Goal: Information Seeking & Learning: Learn about a topic

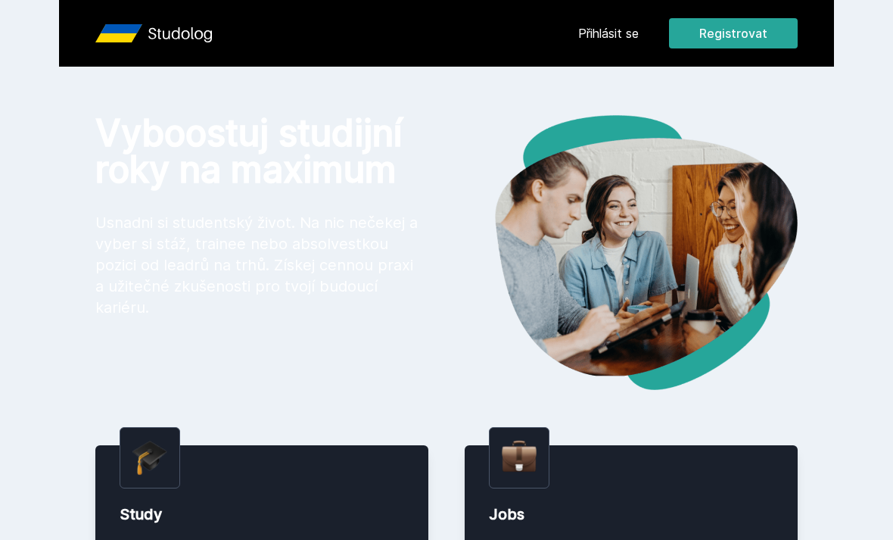
click at [606, 36] on link "Přihlásit se" at bounding box center [608, 33] width 61 height 18
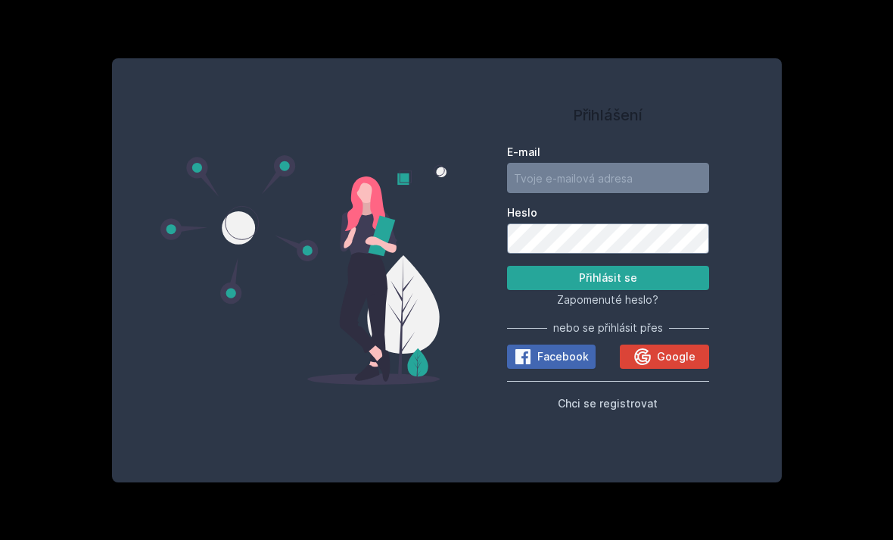
click at [643, 366] on icon at bounding box center [642, 356] width 18 height 18
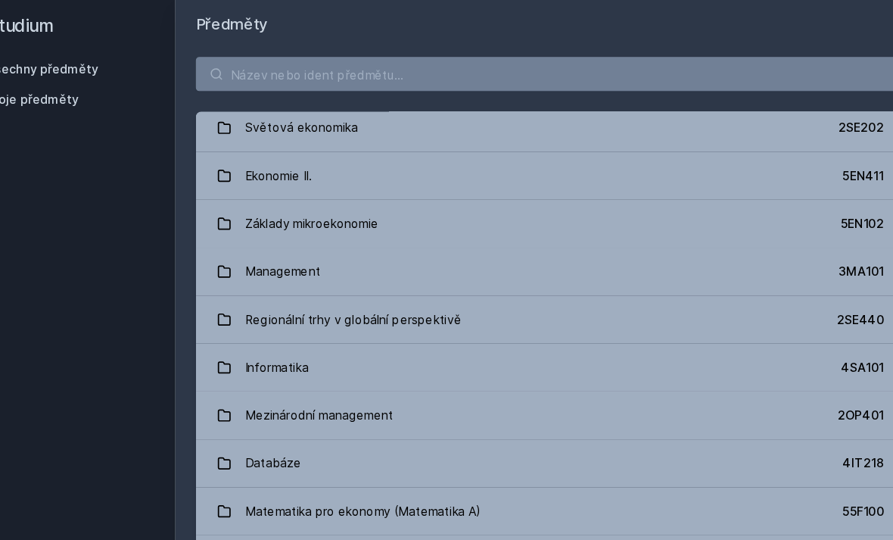
scroll to position [602, 0]
click at [671, 225] on link "Management 3MA101" at bounding box center [561, 246] width 627 height 42
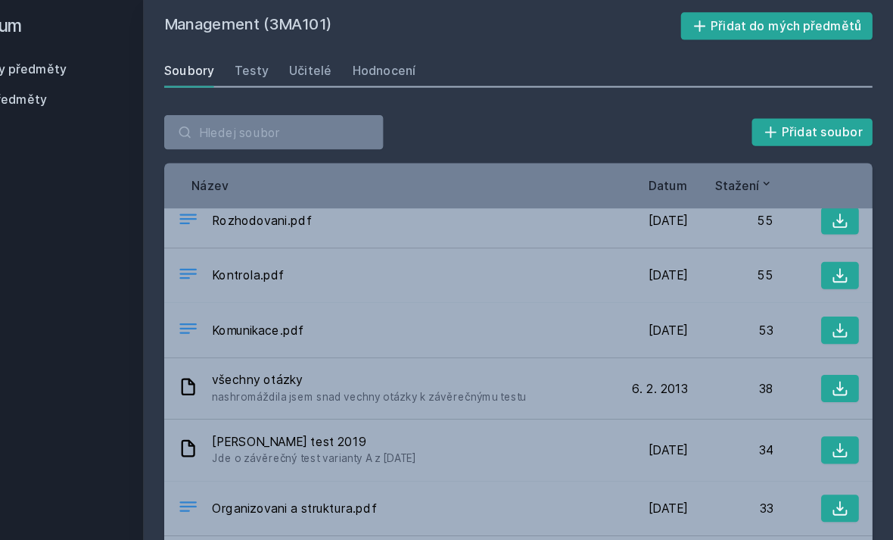
scroll to position [676, 0]
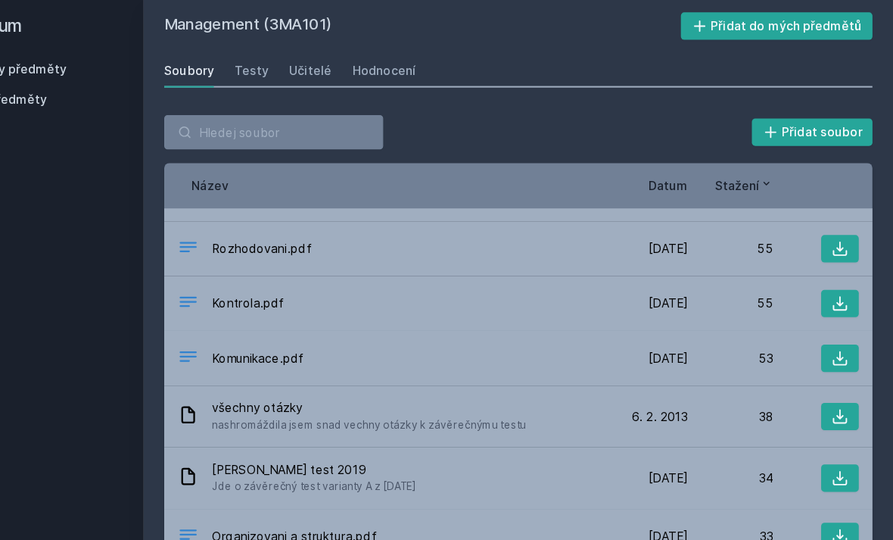
click at [291, 219] on span "Rozhodovani.pdf" at bounding box center [335, 226] width 88 height 15
click at [839, 219] on icon at bounding box center [846, 226] width 15 height 15
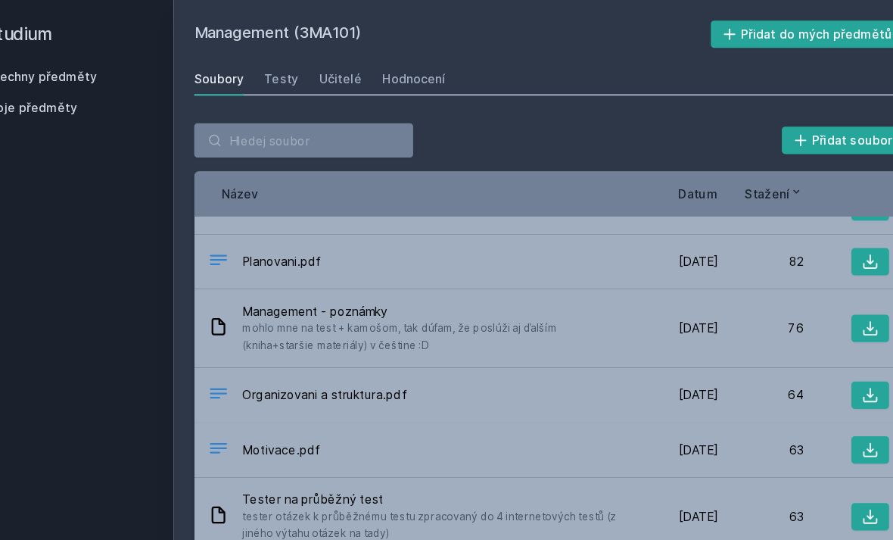
scroll to position [391, 0]
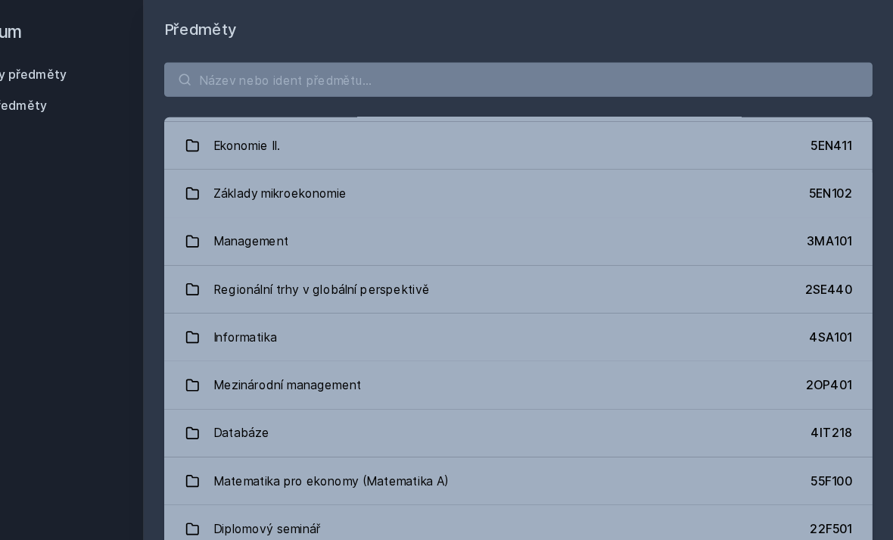
scroll to position [632, 0]
click at [292, 207] on div "Management" at bounding box center [325, 216] width 67 height 30
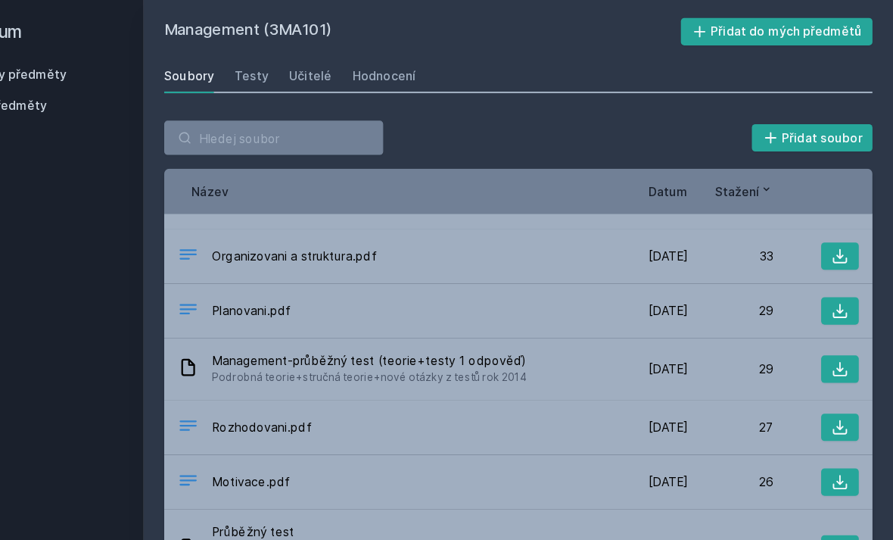
scroll to position [930, 0]
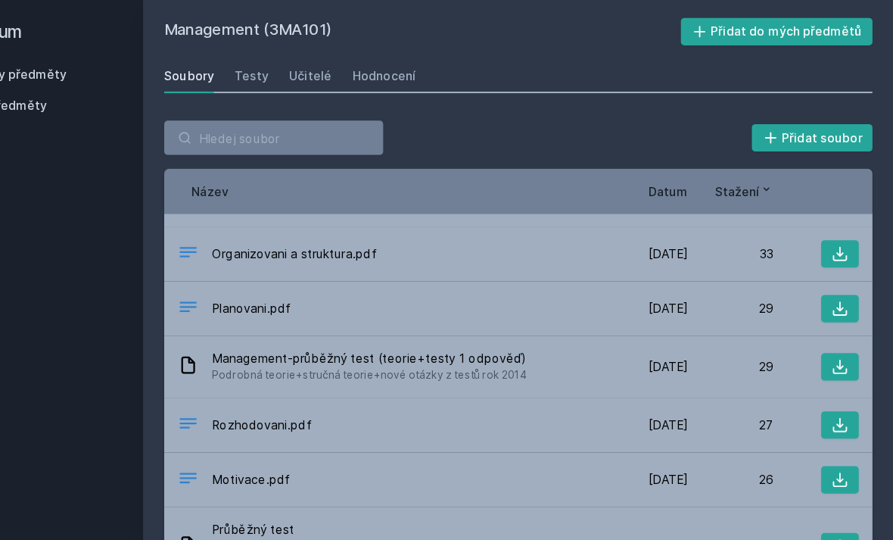
click at [839, 371] on icon at bounding box center [846, 378] width 15 height 15
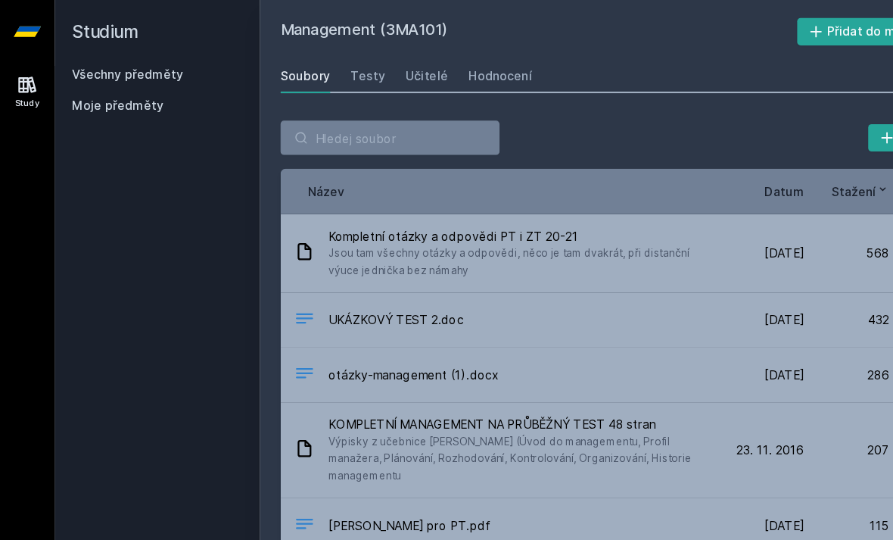
scroll to position [0, 0]
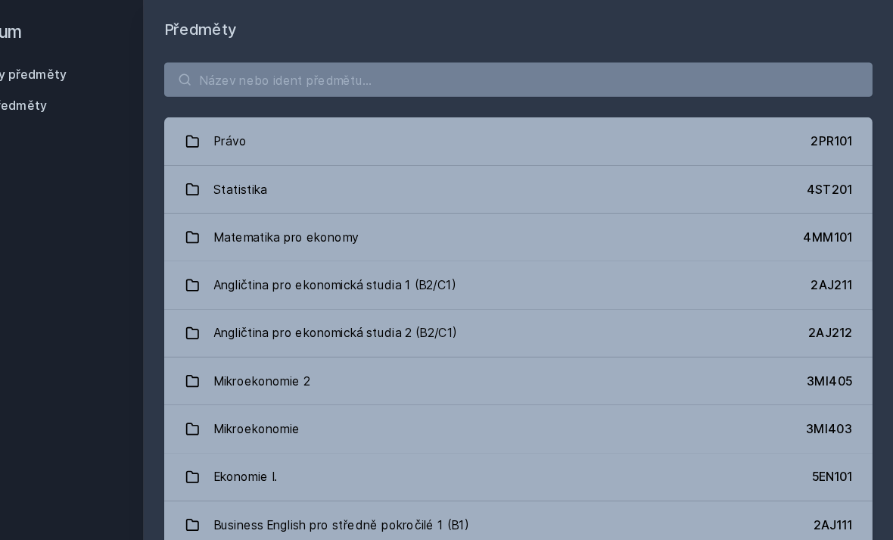
click at [600, 254] on link "Angličtina pro ekonomická studia 1 (B2/C1) 2AJ211" at bounding box center [561, 254] width 627 height 42
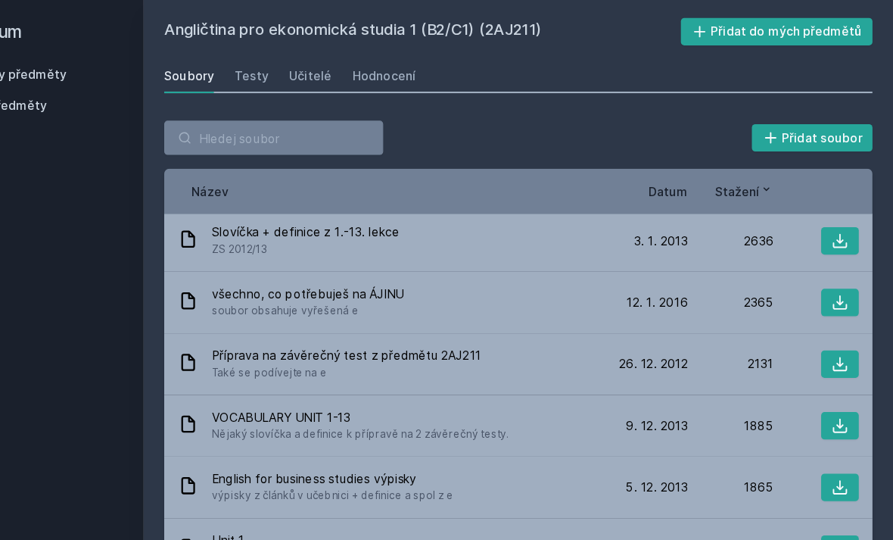
scroll to position [61, 0]
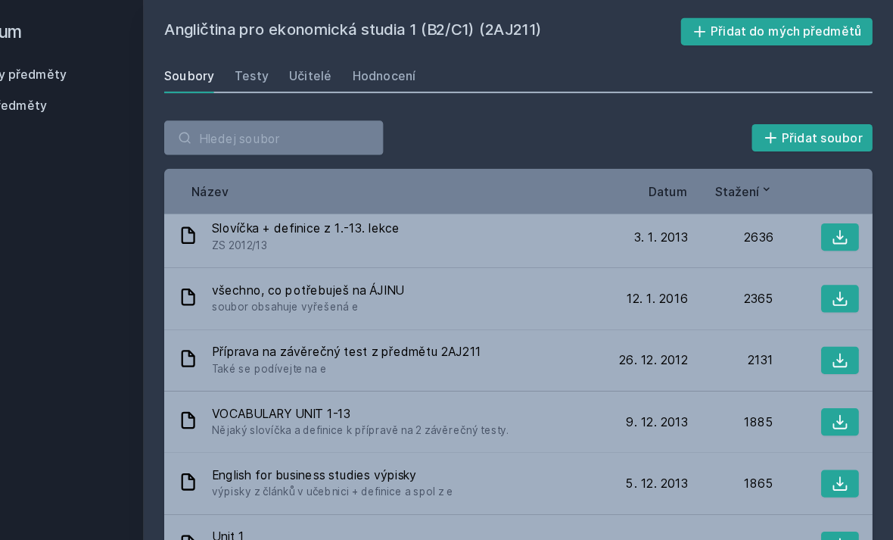
click at [677, 169] on span "Datum" at bounding box center [694, 171] width 35 height 16
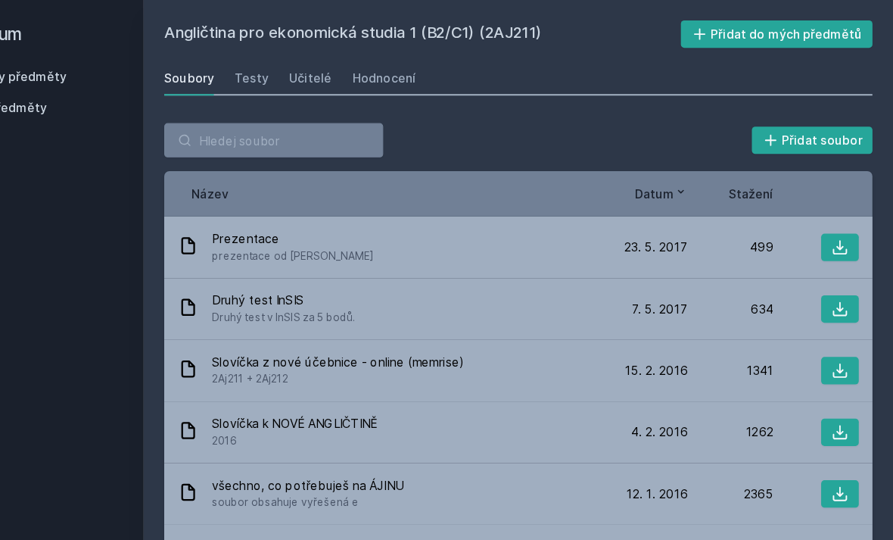
scroll to position [0, 0]
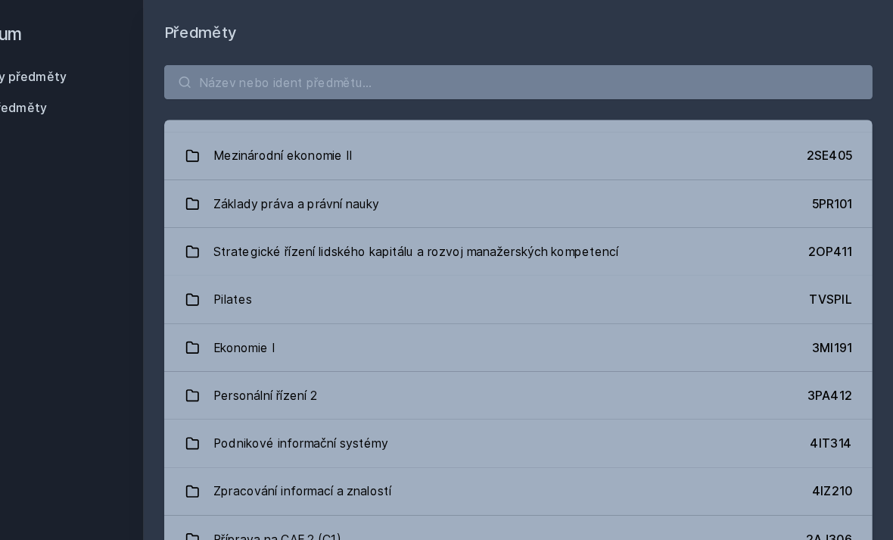
scroll to position [4015, 0]
click at [683, 254] on link "Pilates TVSPIL" at bounding box center [561, 265] width 627 height 42
